Goal: Task Accomplishment & Management: Use online tool/utility

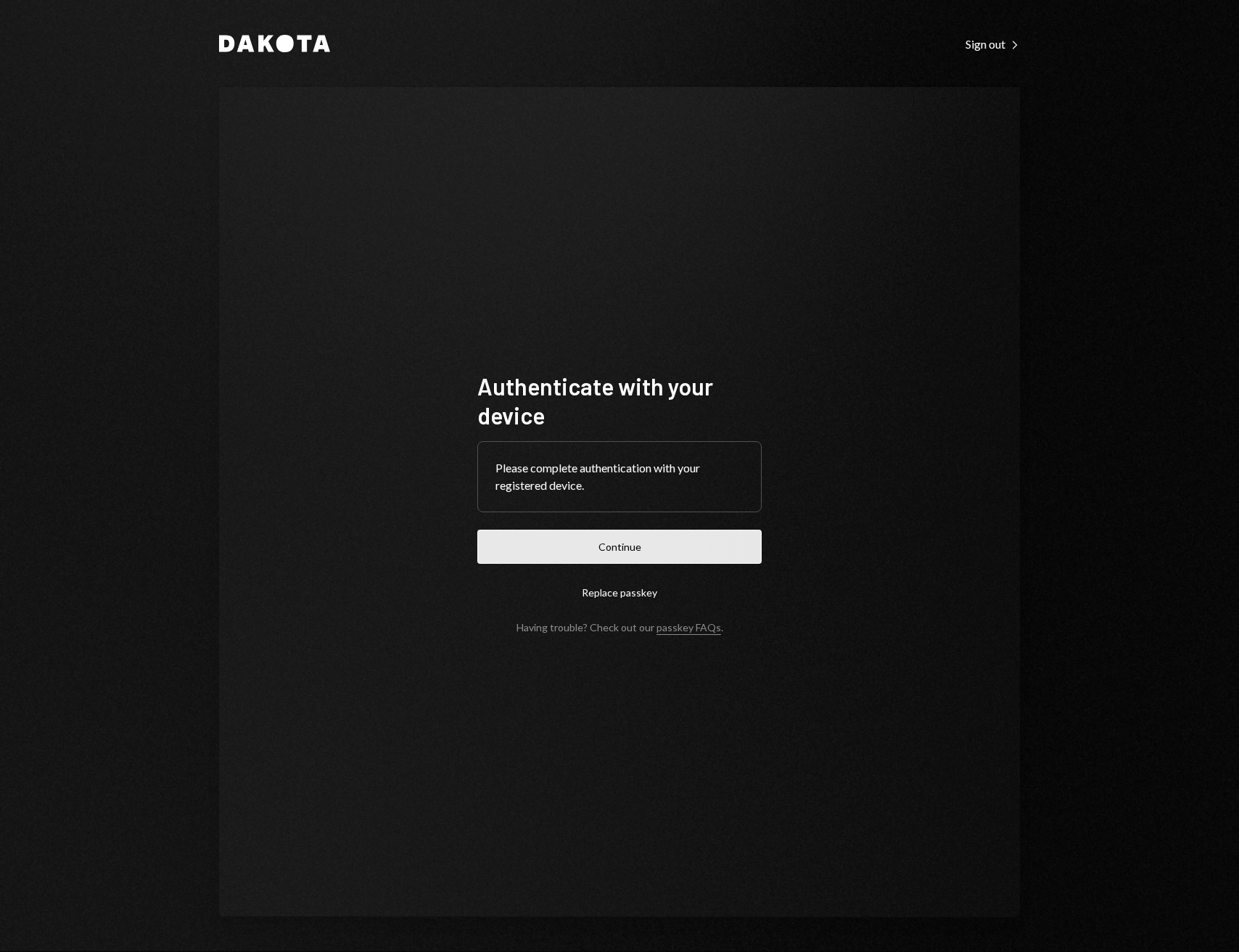
click at [577, 535] on button "Continue" at bounding box center [619, 547] width 284 height 34
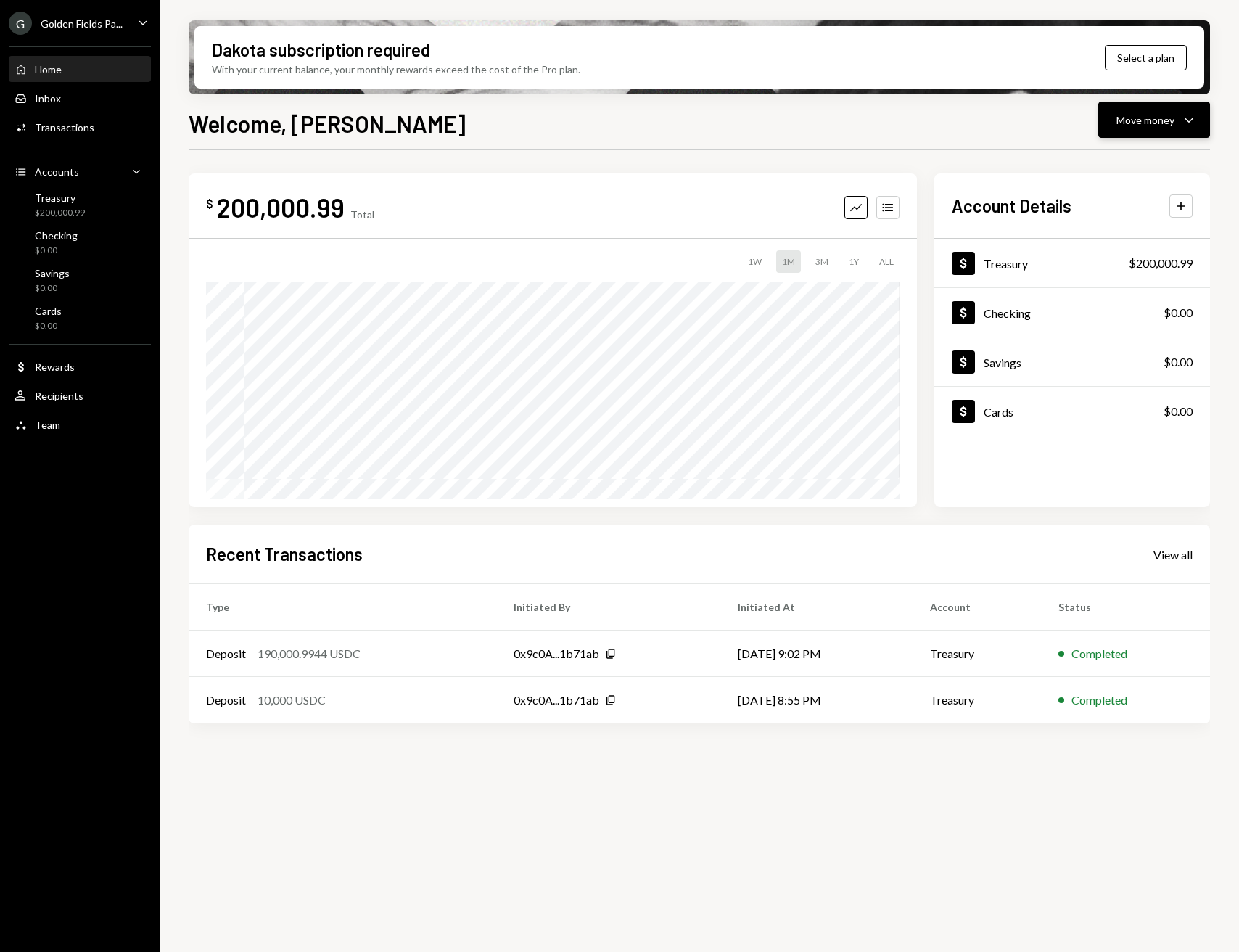
click at [1171, 129] on button "Move money Caret Down" at bounding box center [1155, 119] width 112 height 36
click at [1138, 176] on div "Withdraw Send" at bounding box center [1132, 164] width 145 height 32
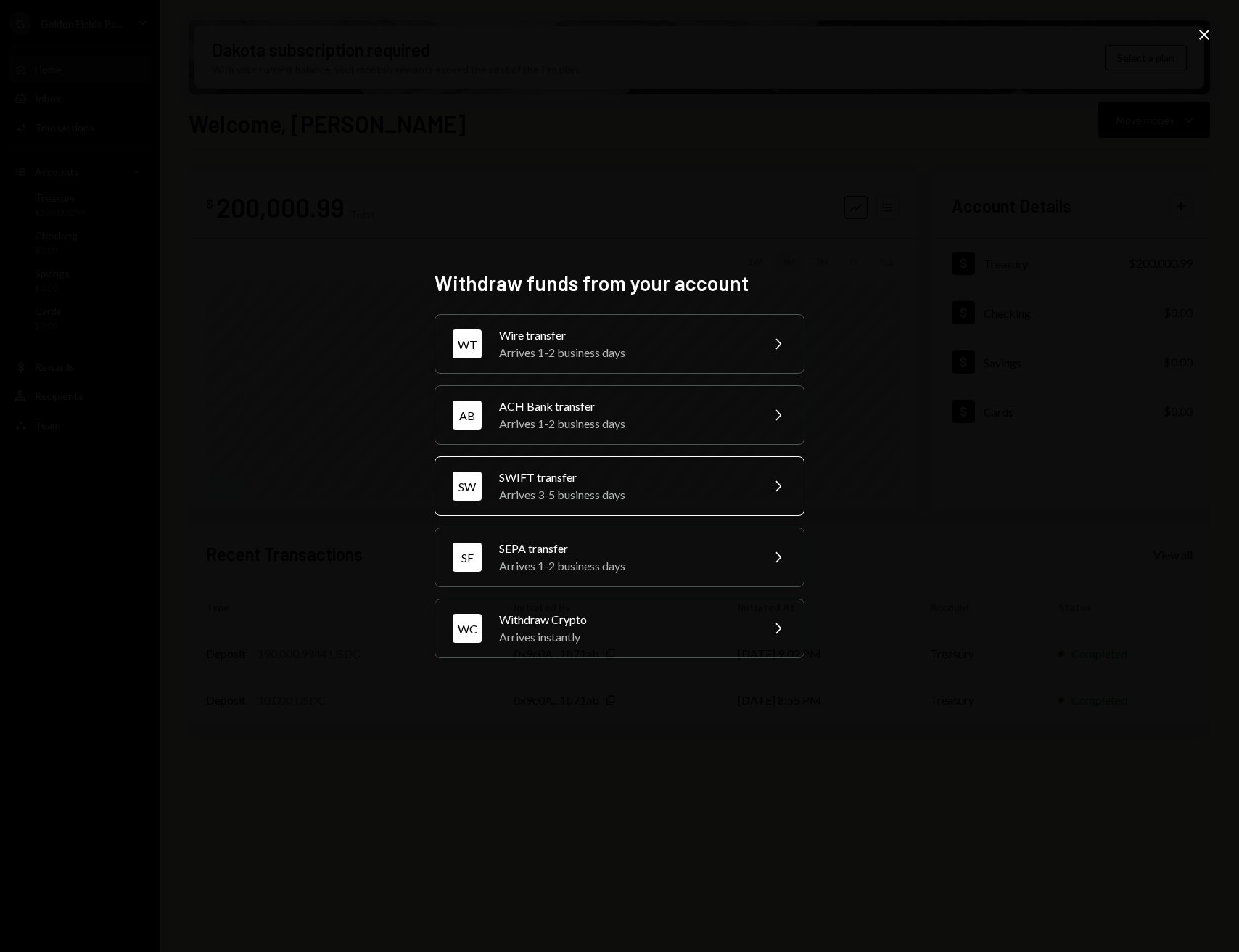
click at [623, 480] on div "SWIFT transfer" at bounding box center [626, 477] width 253 height 18
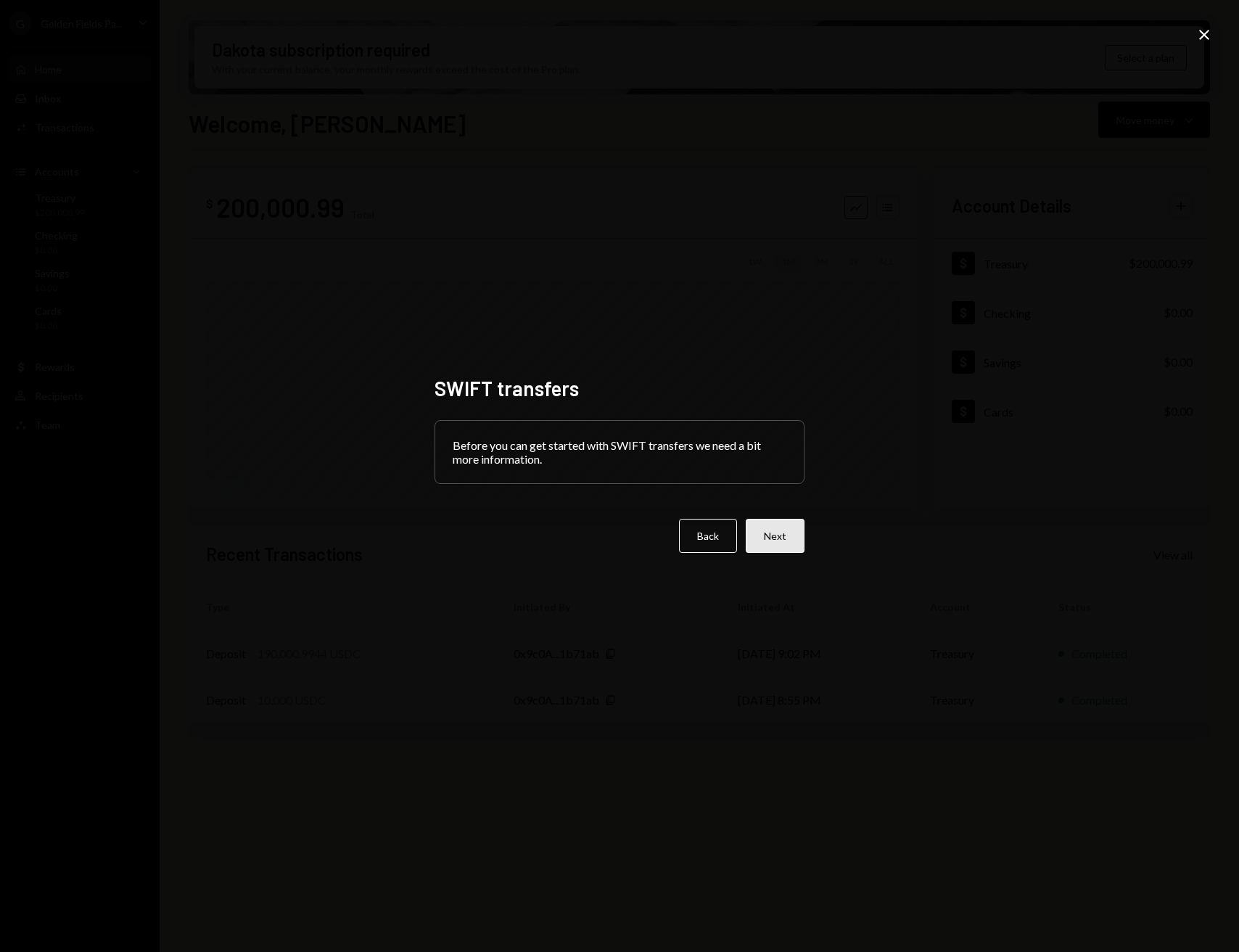
click at [770, 535] on button "Next" at bounding box center [776, 536] width 59 height 34
